Goal: Information Seeking & Learning: Learn about a topic

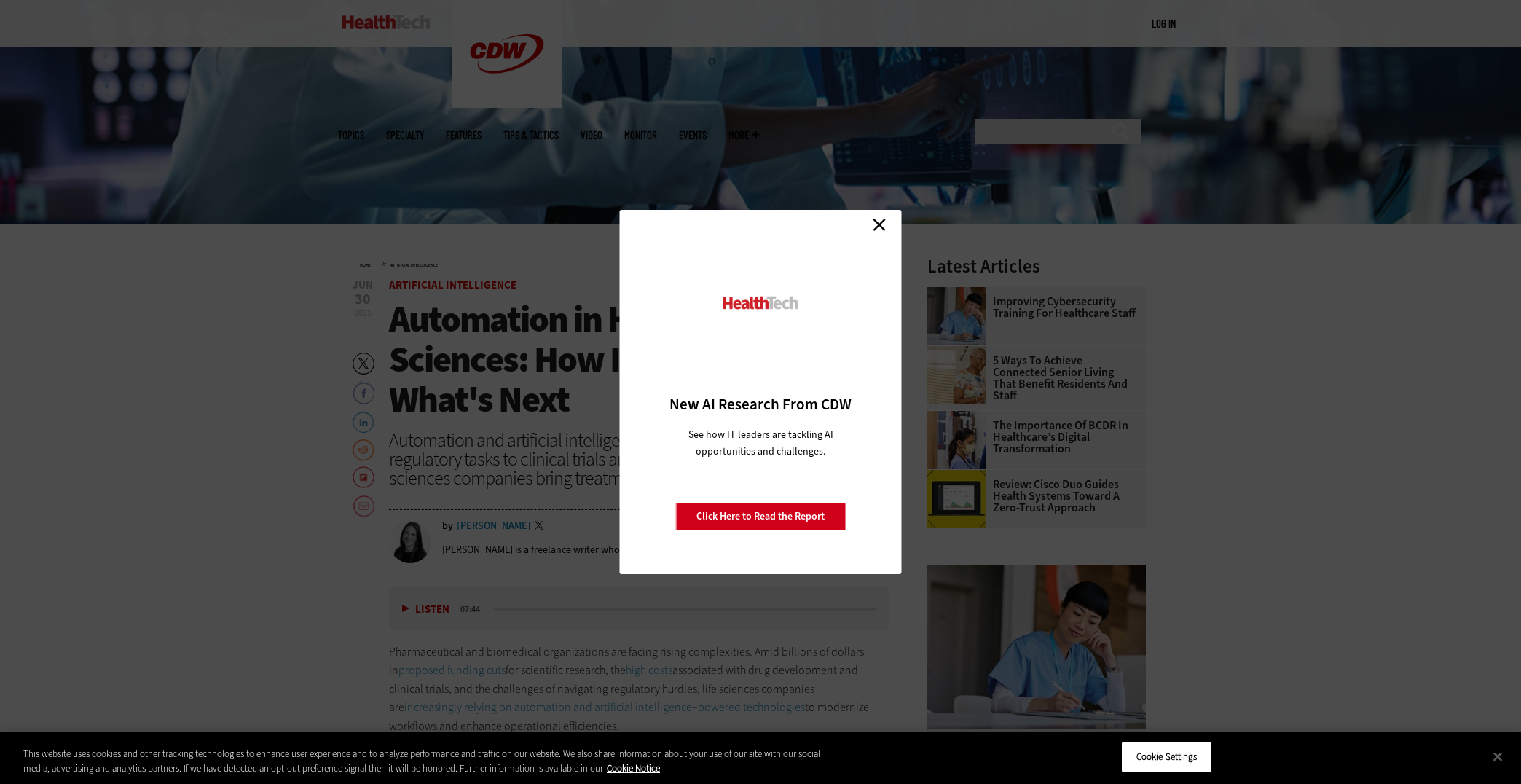
scroll to position [323, 0]
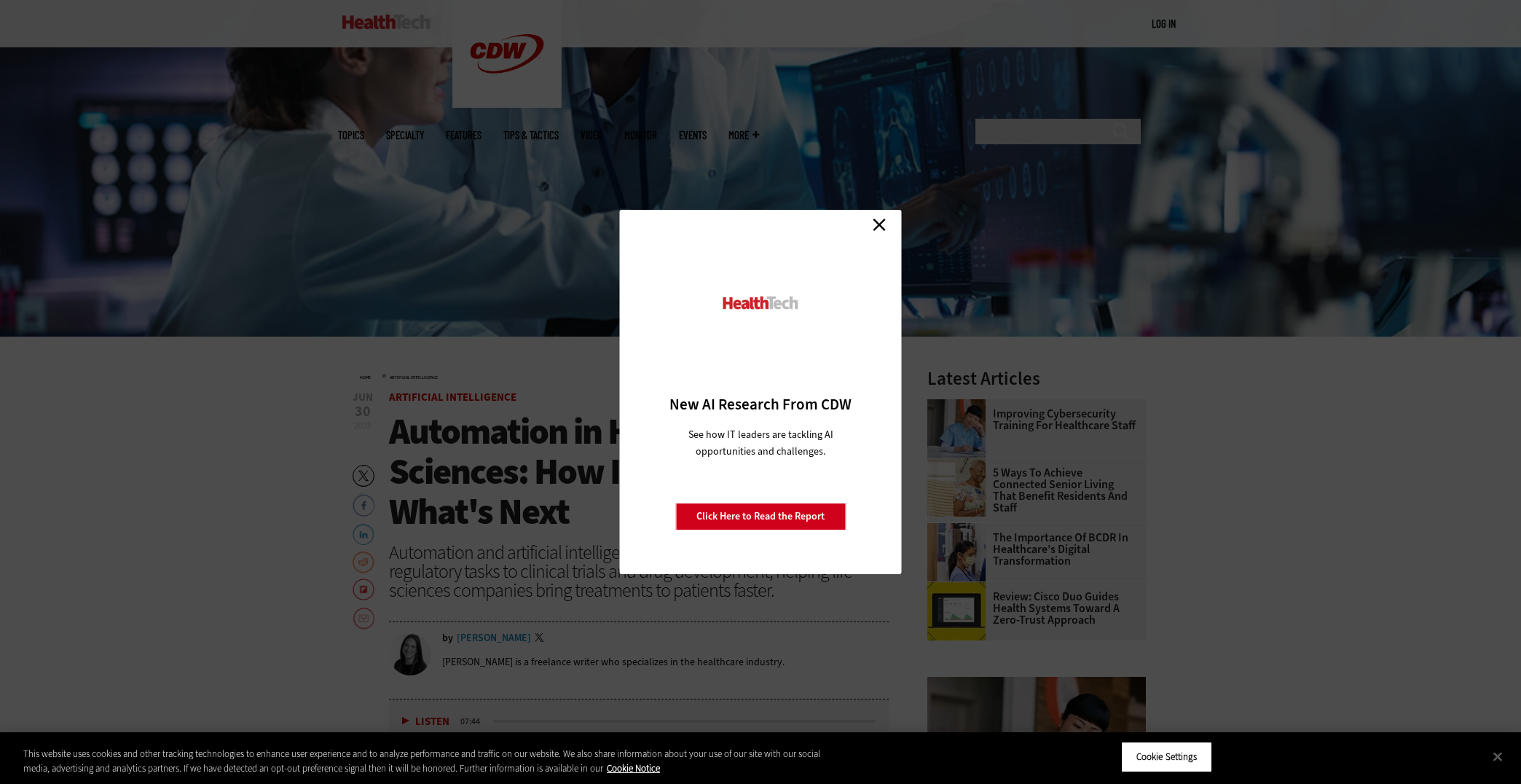
click at [888, 227] on link "Close" at bounding box center [879, 224] width 22 height 22
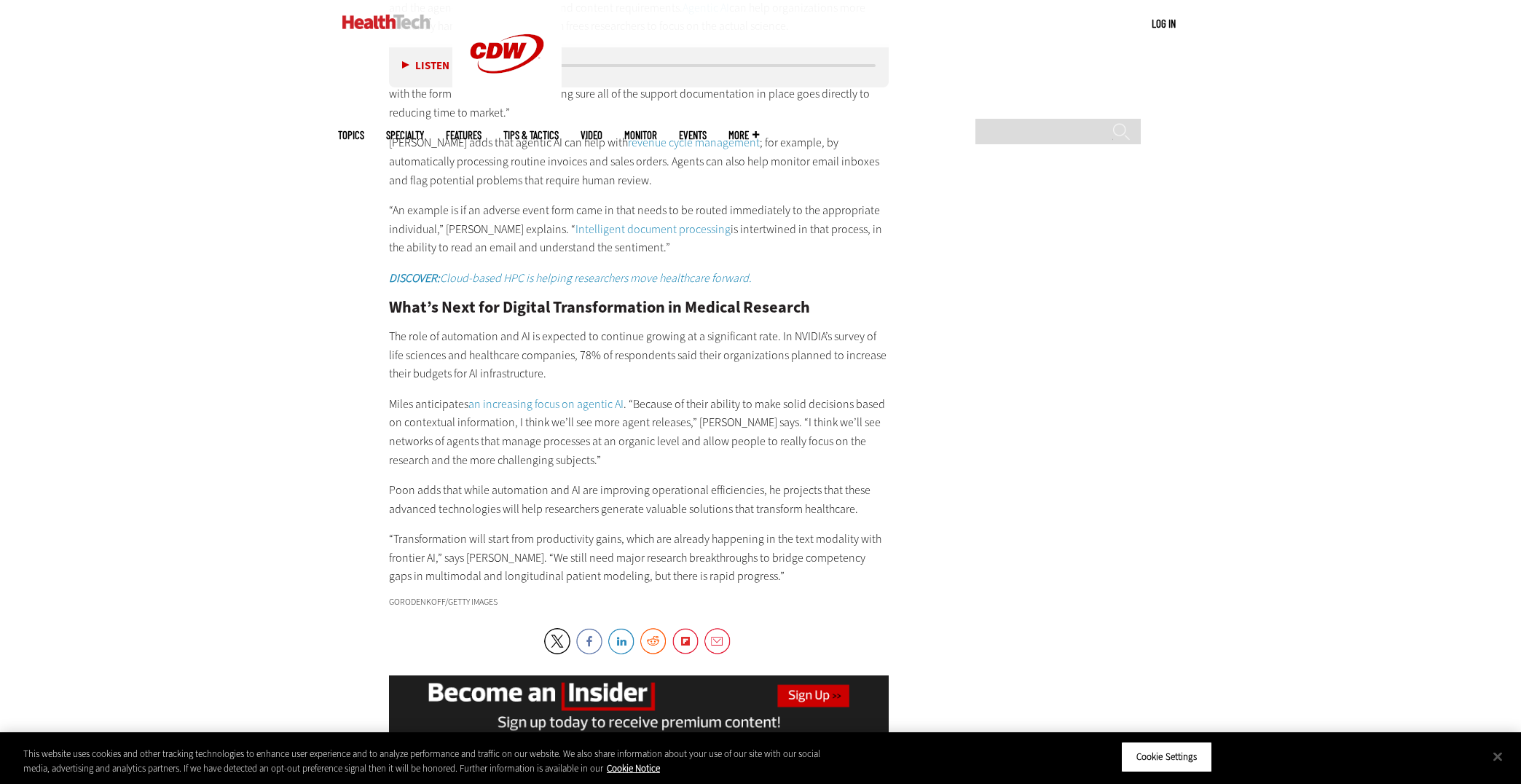
scroll to position [2809, 0]
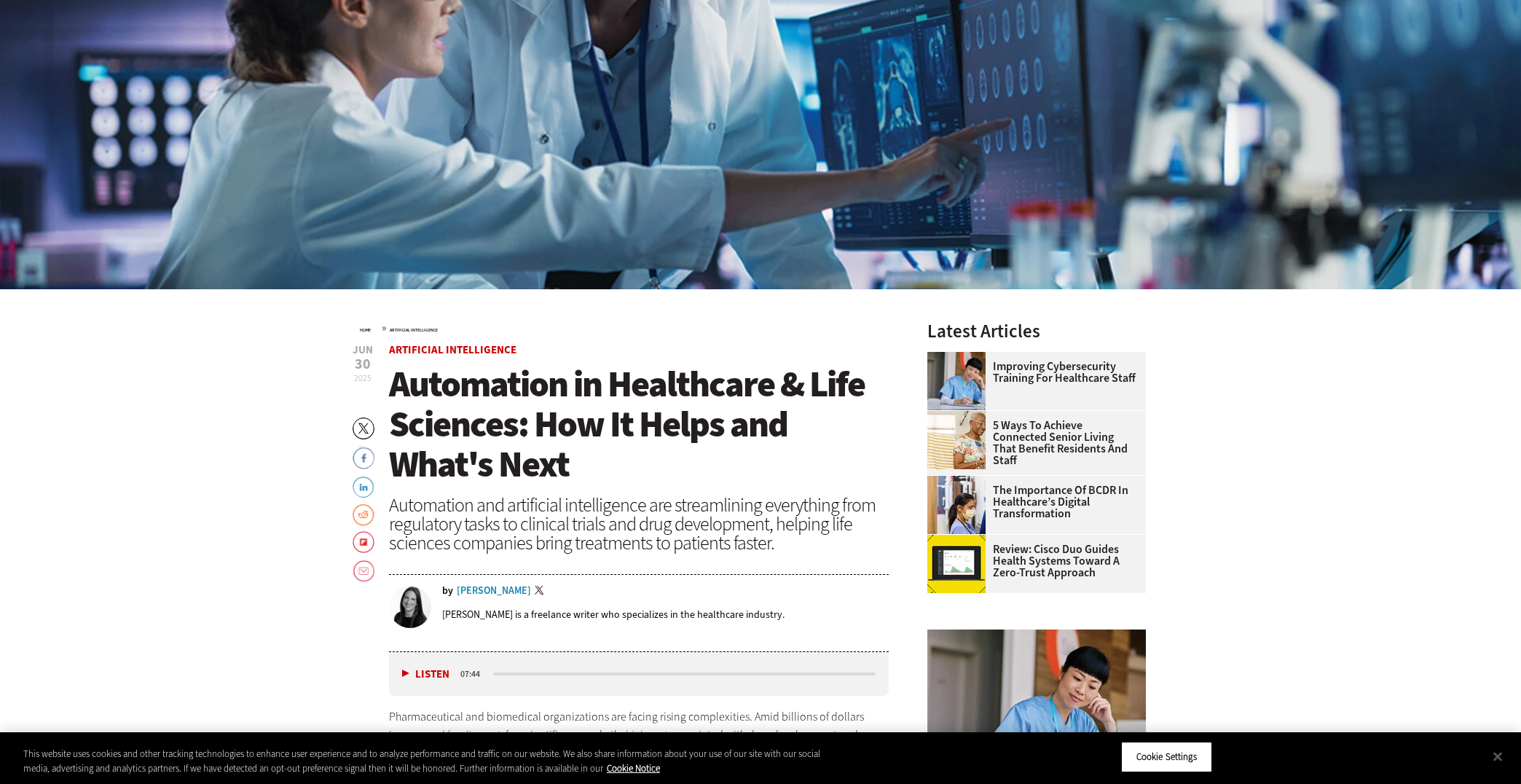
scroll to position [0, 0]
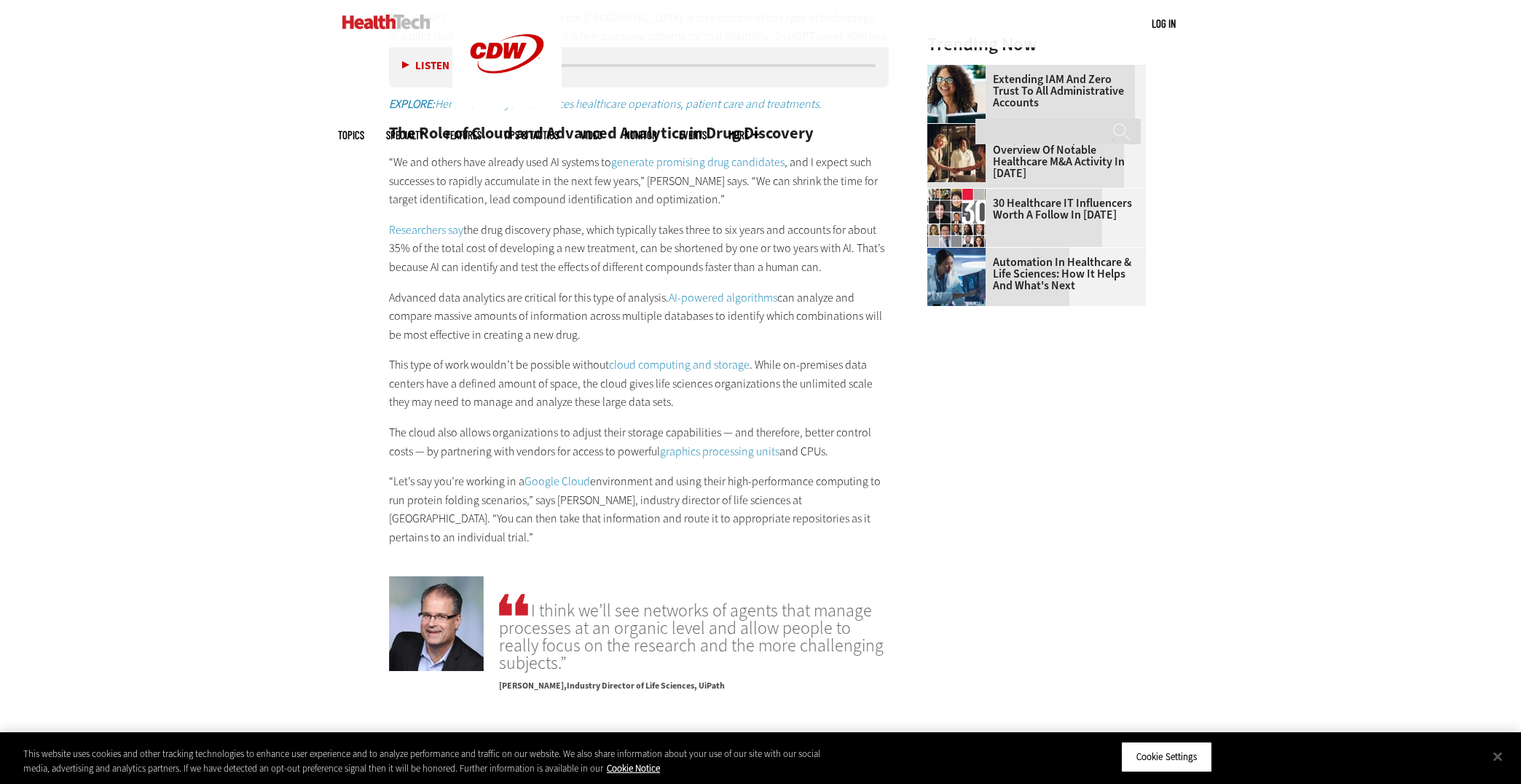
scroll to position [1832, 0]
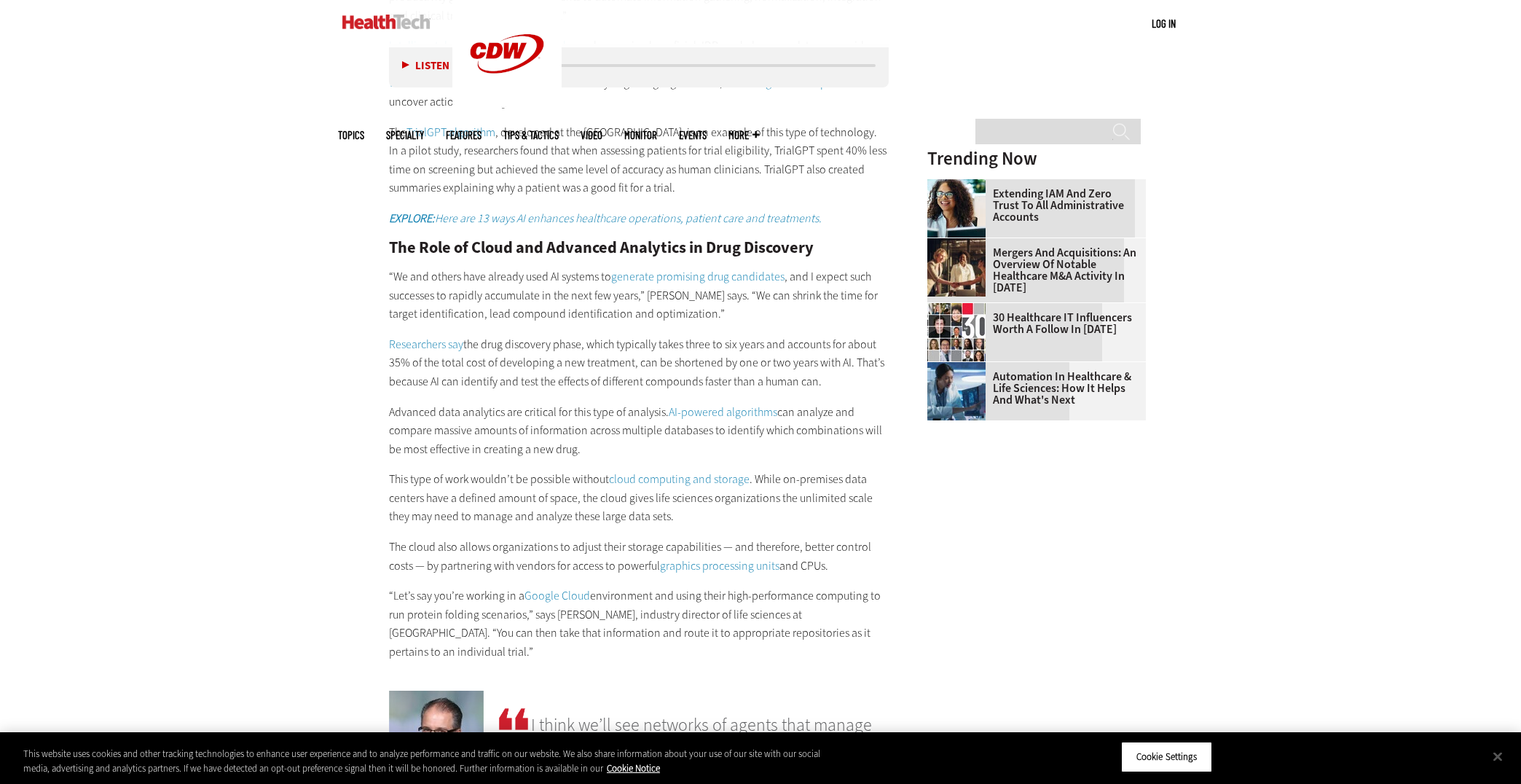
click at [826, 324] on p "“We and others have already used AI systems to generate promising drug candidat…" at bounding box center [639, 295] width 500 height 56
